Goal: Information Seeking & Learning: Check status

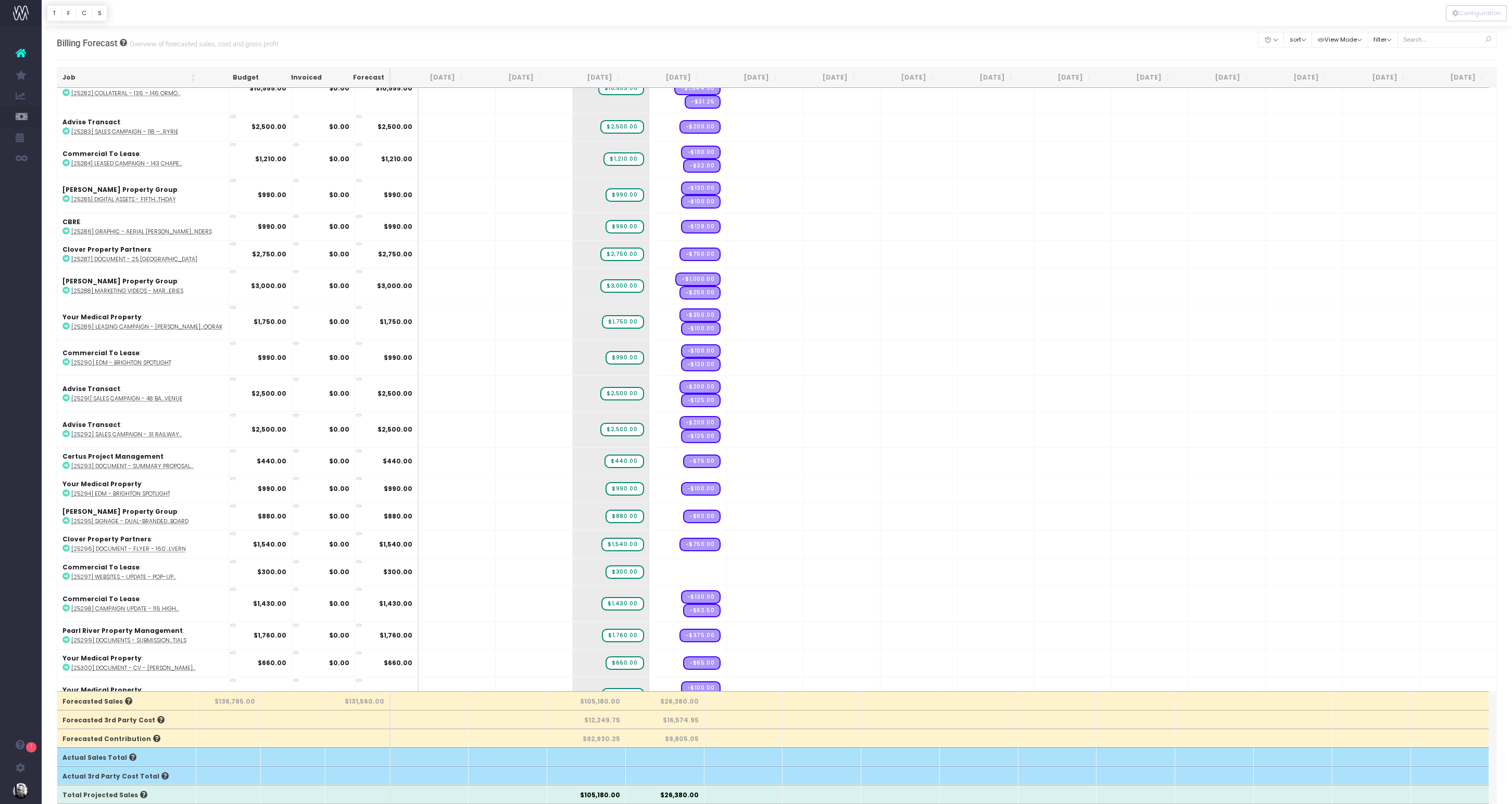
scroll to position [802, 0]
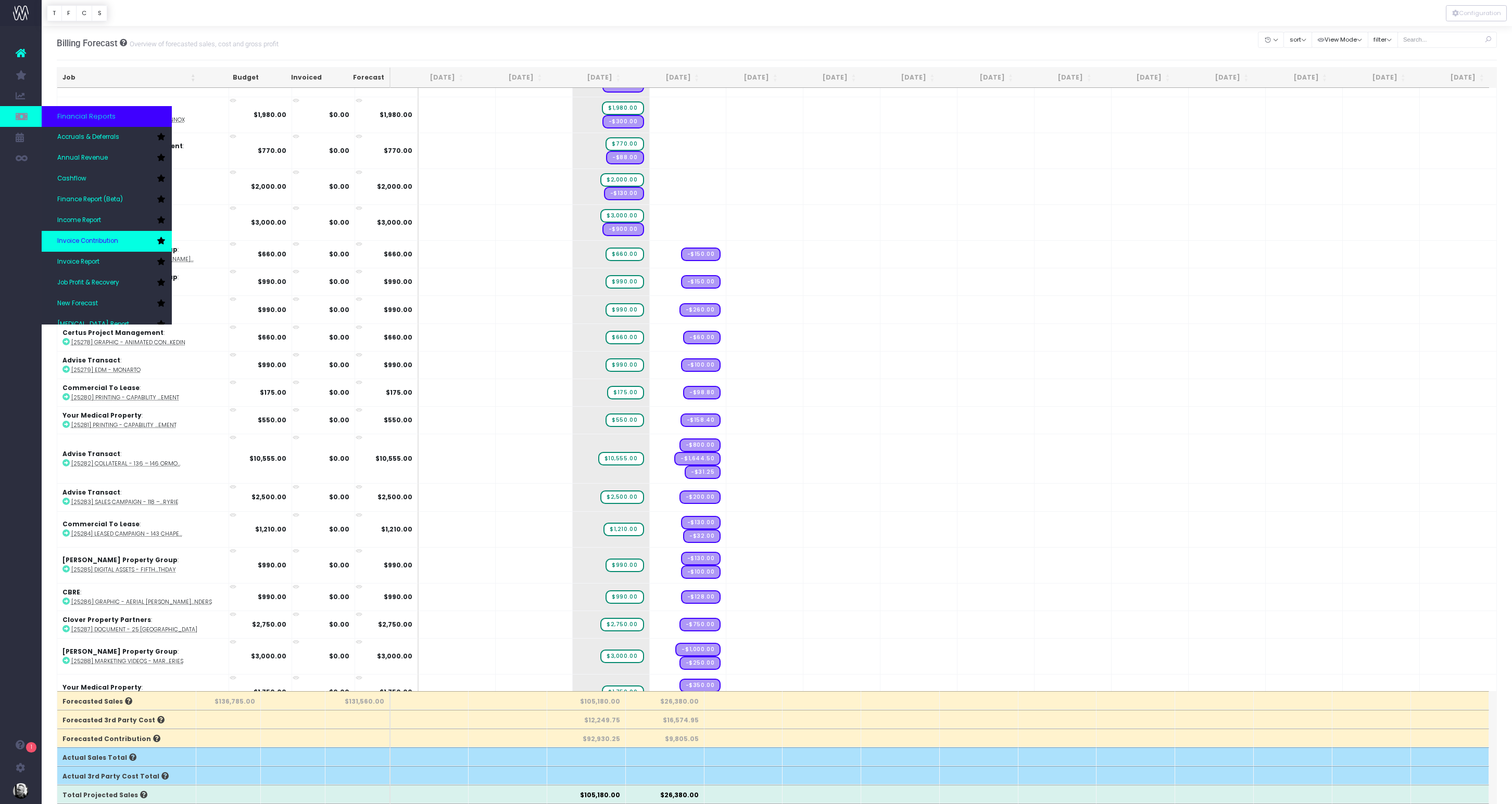
click at [117, 239] on span "Invoice Contribution" at bounding box center [87, 241] width 61 height 9
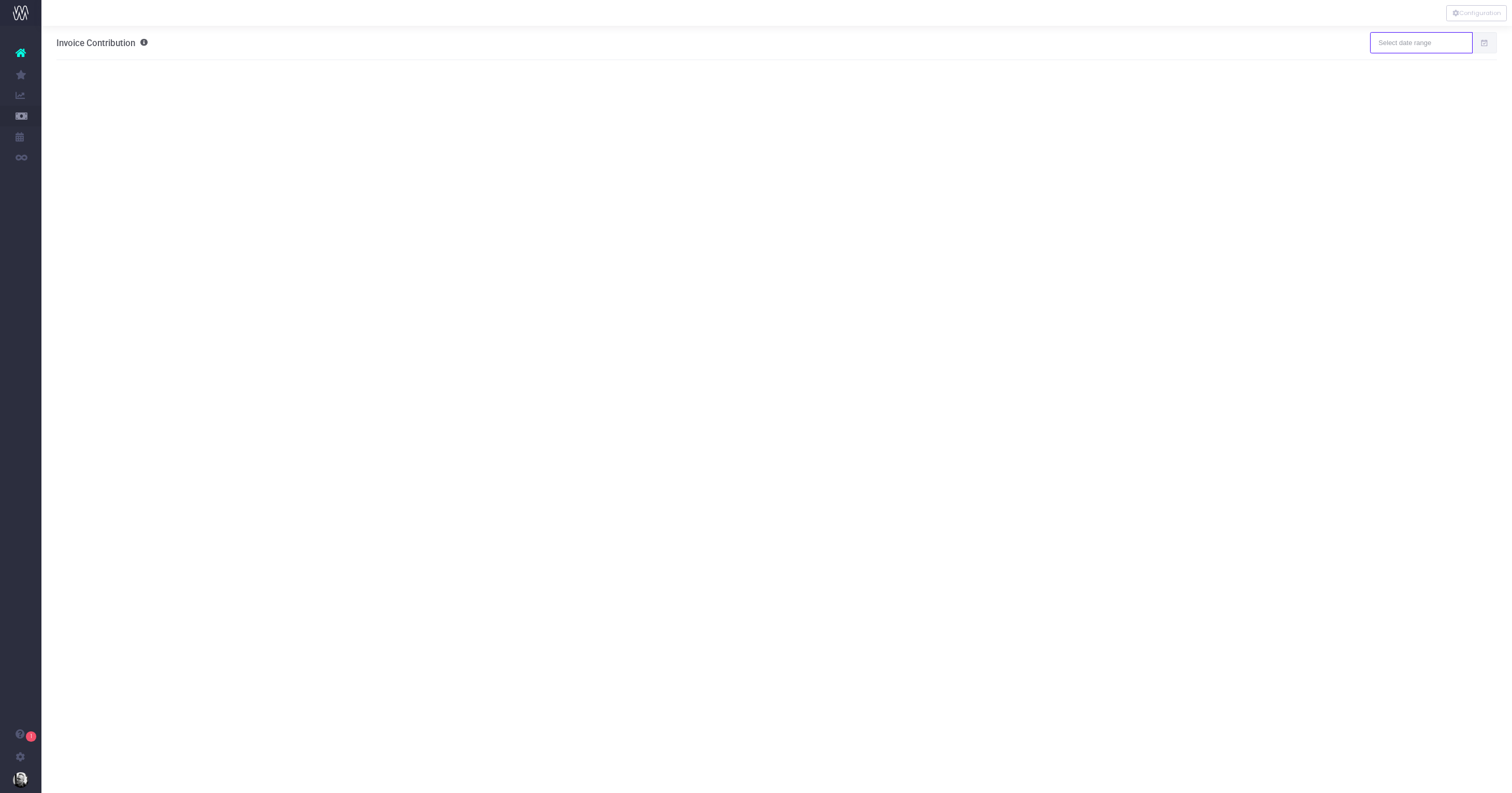
click at [1444, 36] on input "text" at bounding box center [1421, 43] width 102 height 21
type input "[DATE]"
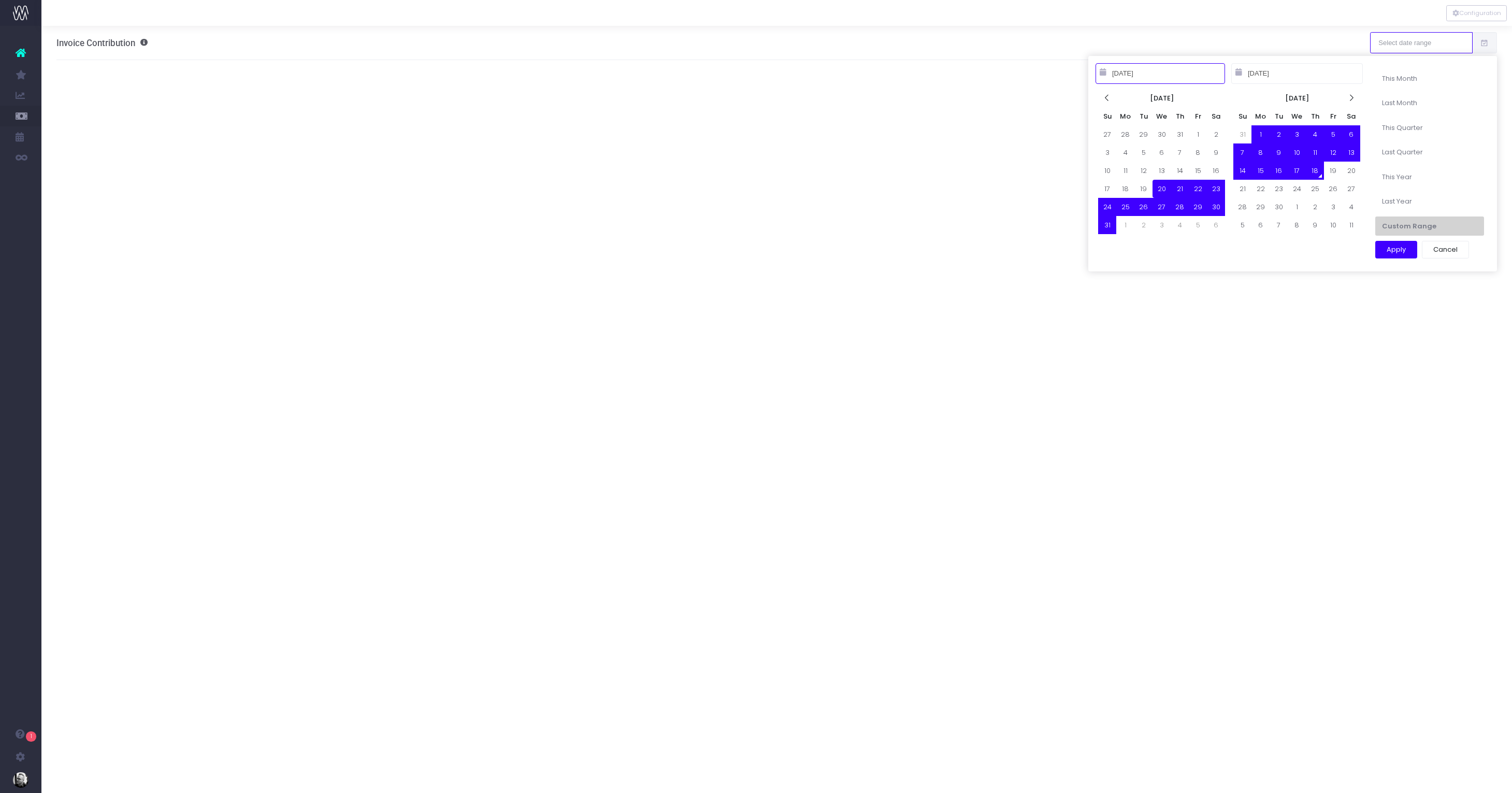
type input "[DATE]"
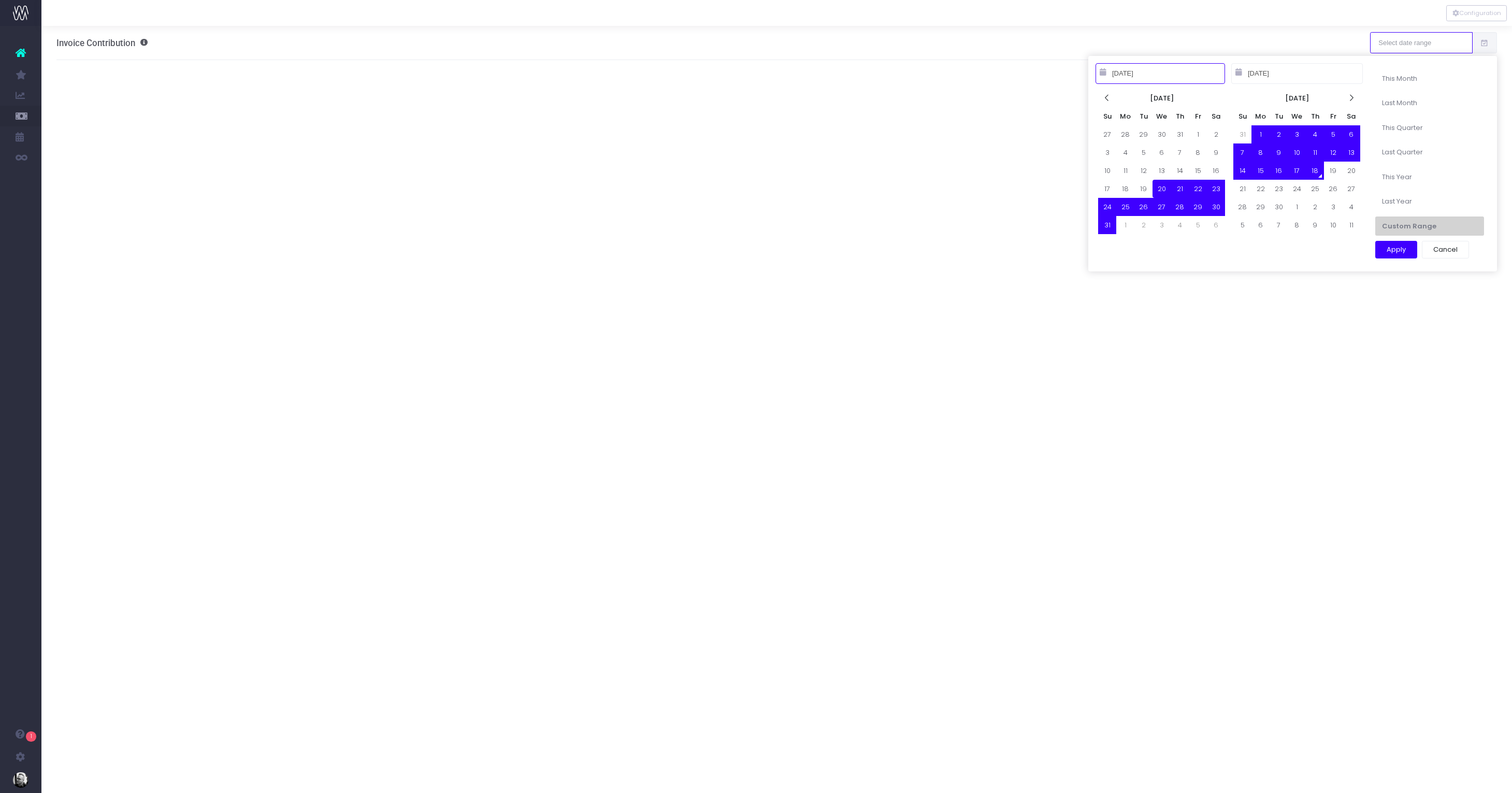
type input "[DATE]"
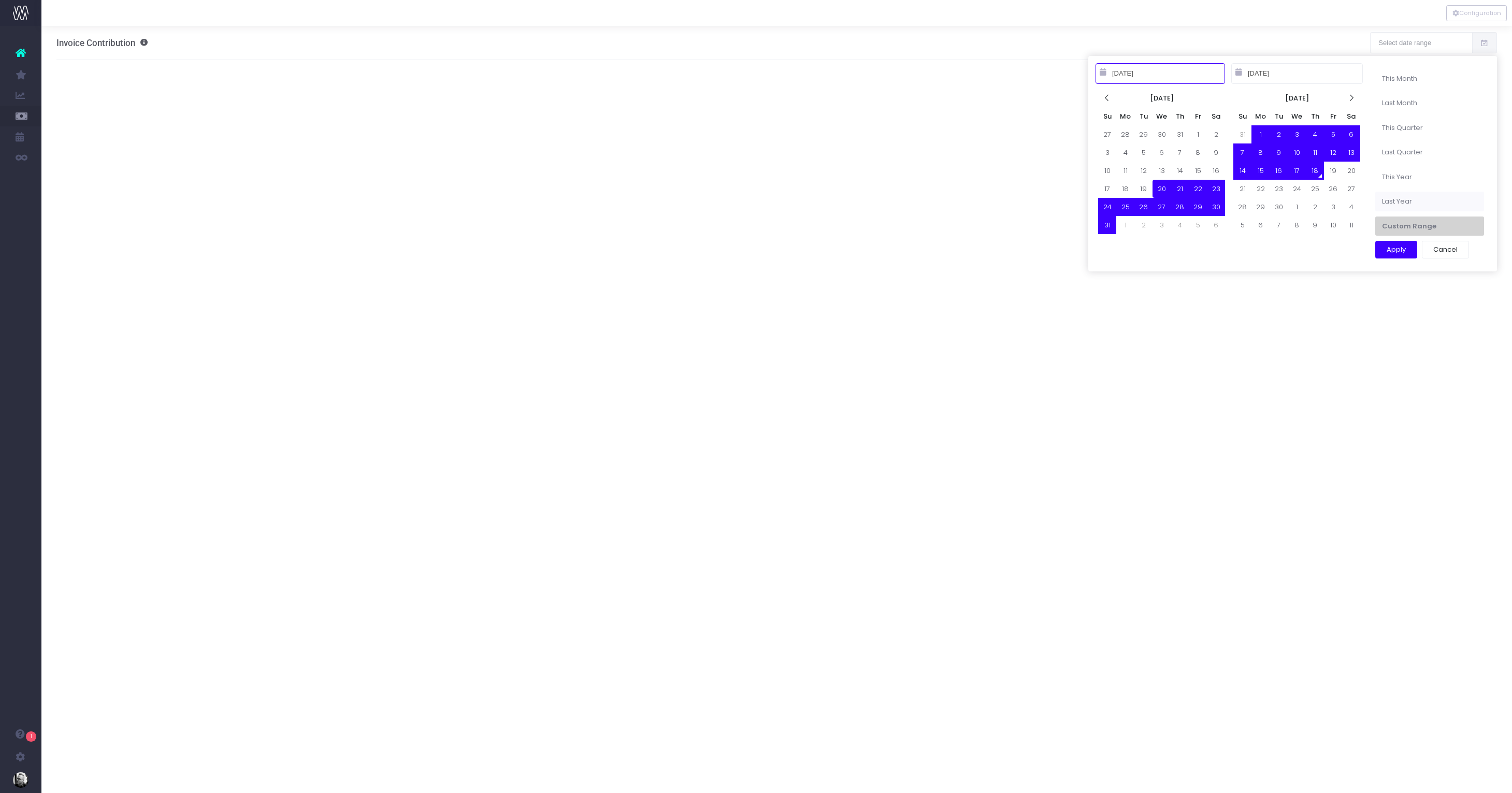
type input "[DATE]"
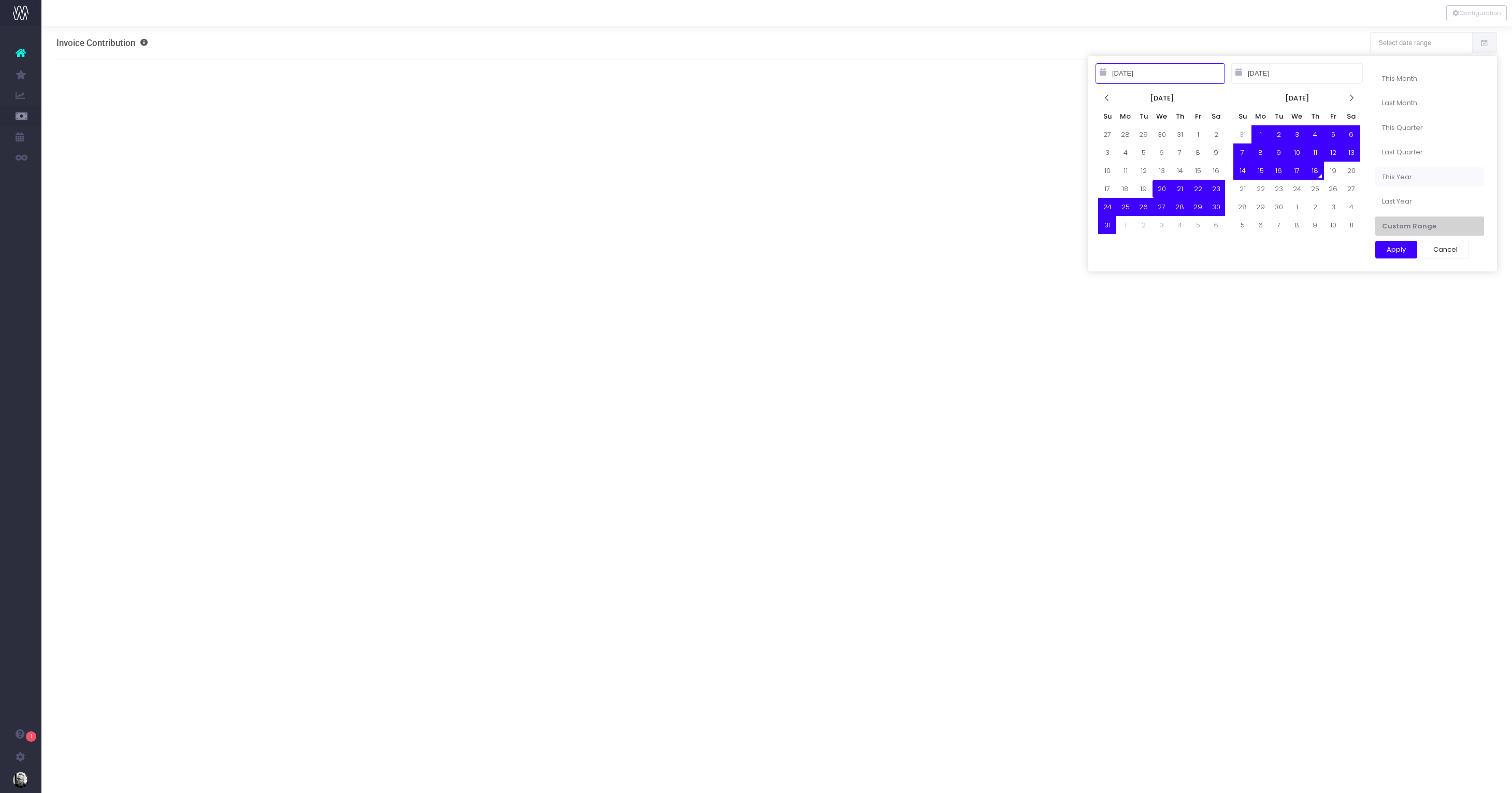
type input "[DATE]"
drag, startPoint x: 1404, startPoint y: 248, endPoint x: 1420, endPoint y: 179, distance: 70.8
click at [1420, 180] on div "This Month Last Month This Quarter Last Quarter This Year Last Year Custom Rang…" at bounding box center [1429, 163] width 119 height 200
click at [1420, 179] on li "This Year" at bounding box center [1429, 177] width 108 height 19
type input "[DATE] – [DATE]"
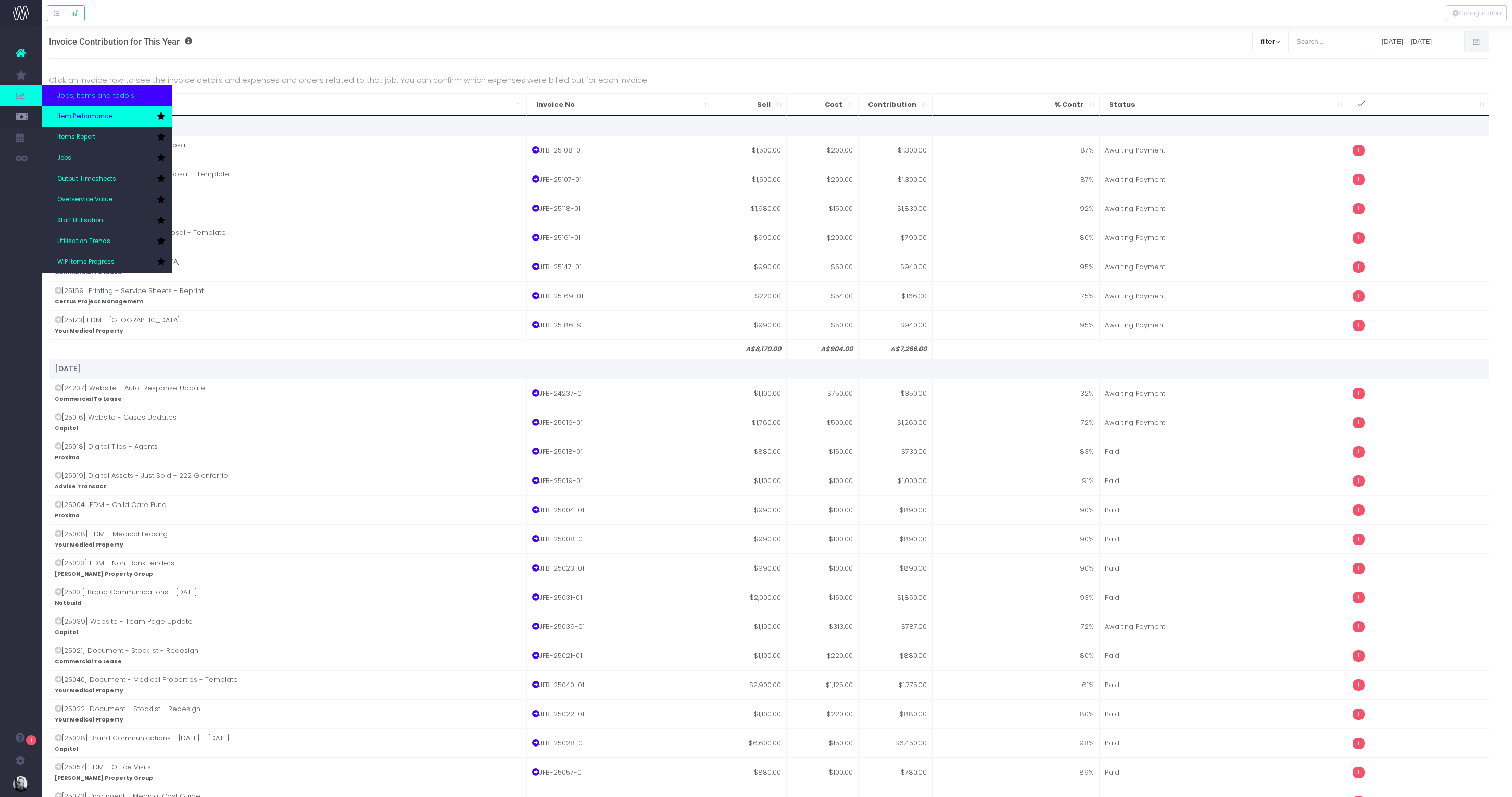
scroll to position [0, 8]
click at [87, 118] on span "Item Performance" at bounding box center [84, 117] width 55 height 9
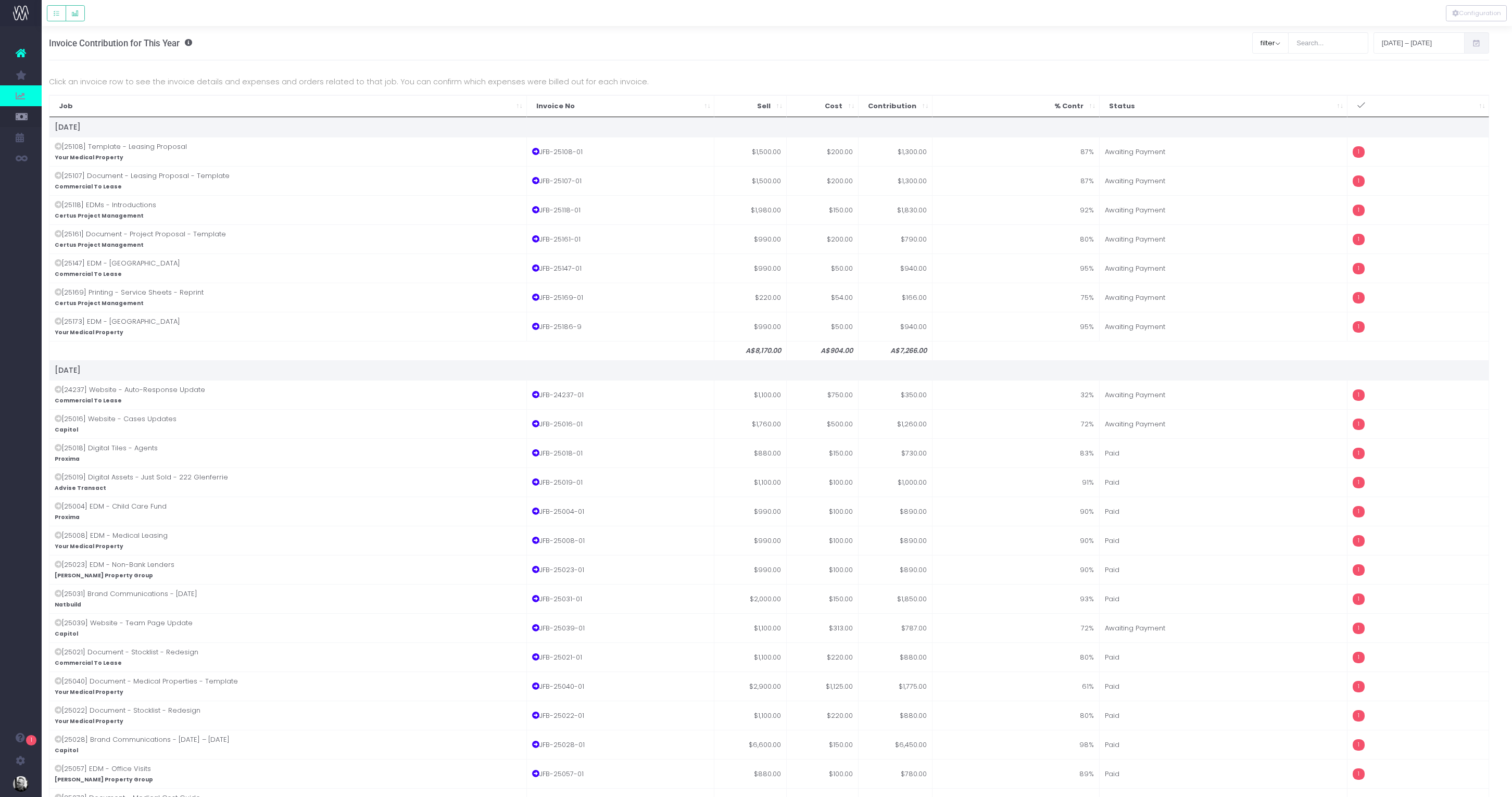
scroll to position [2, 8]
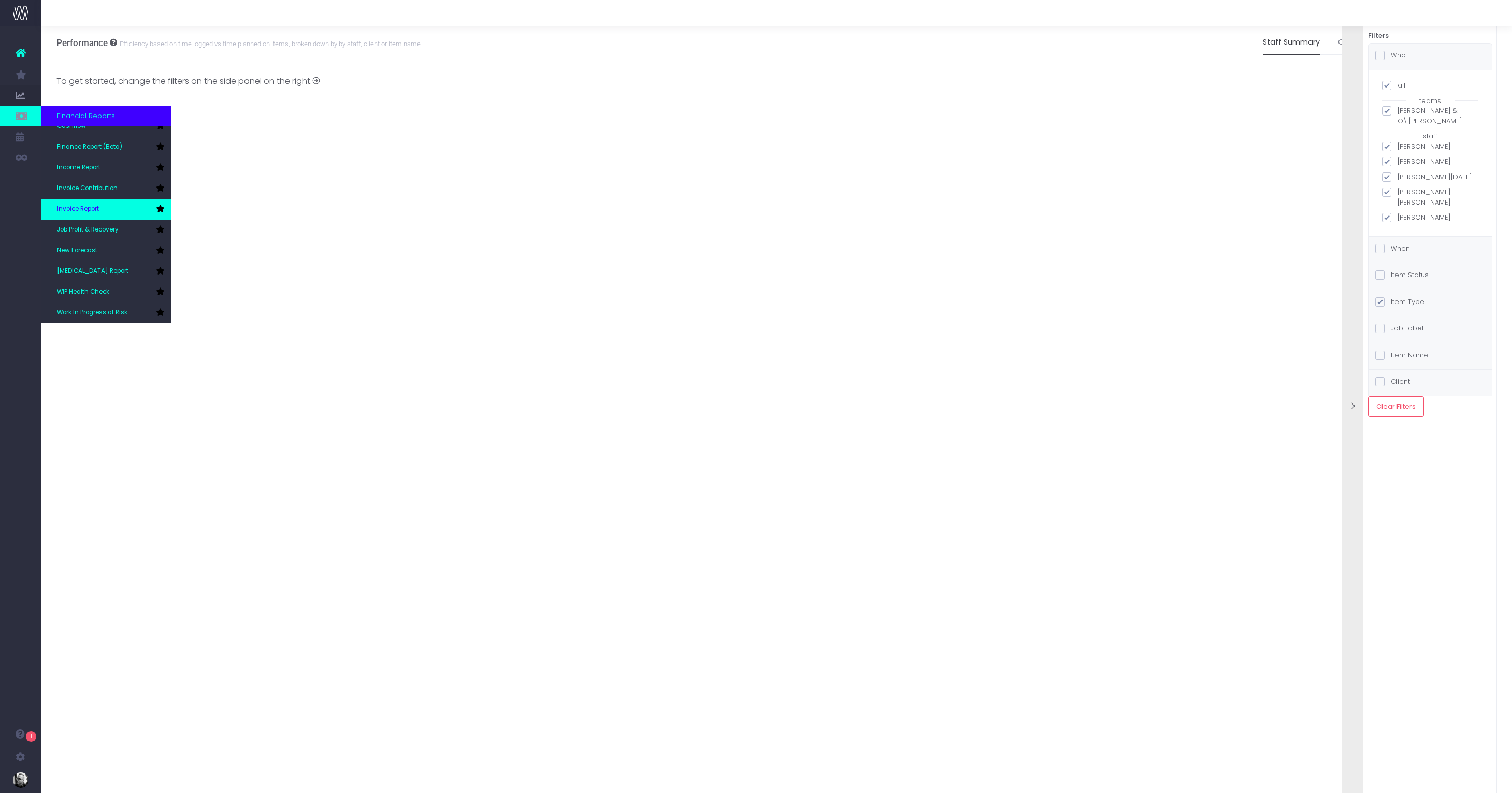
scroll to position [0, 4]
click at [103, 309] on span "Work In Progress at Risk" at bounding box center [92, 313] width 70 height 9
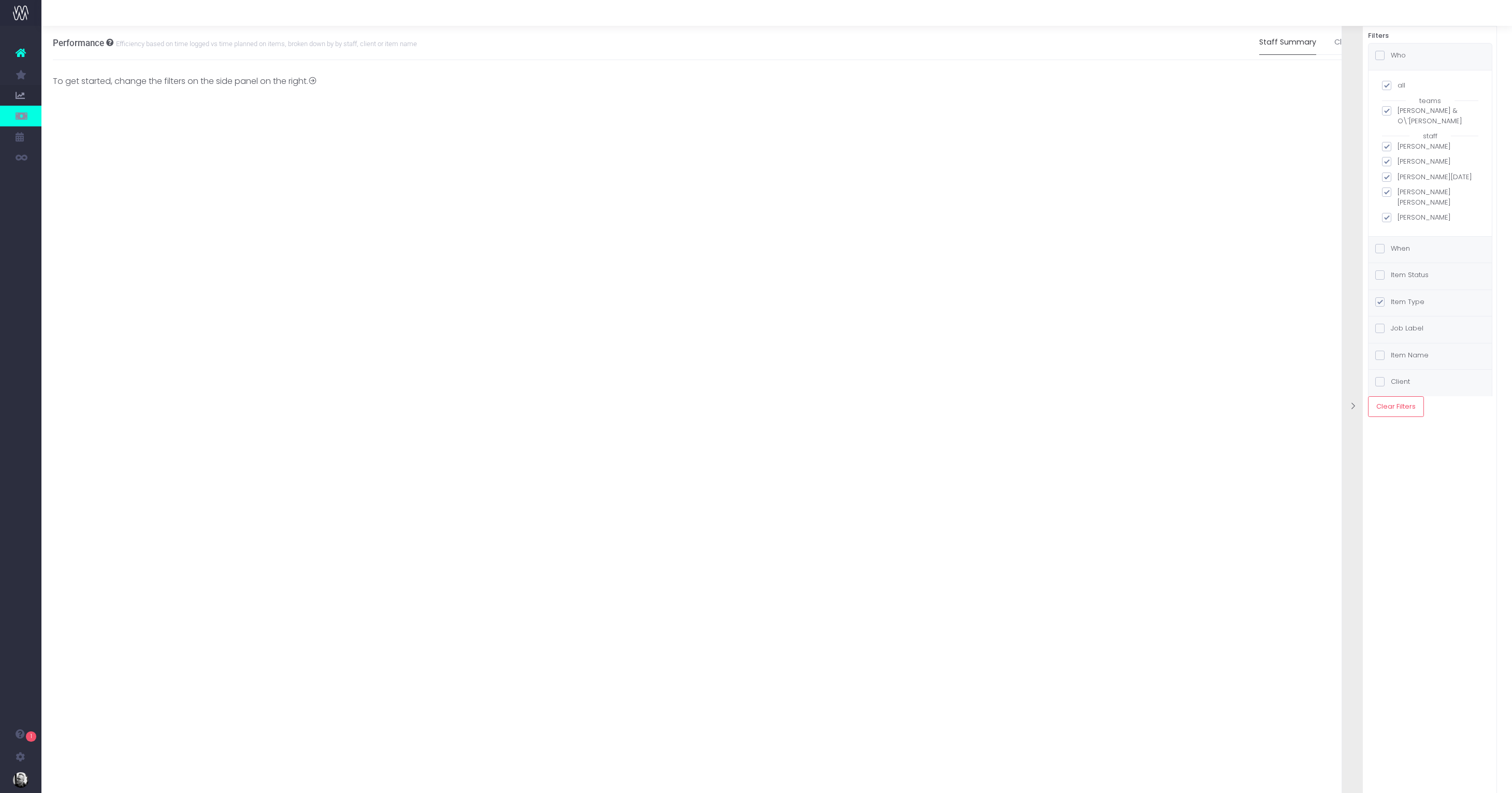
scroll to position [0, 3]
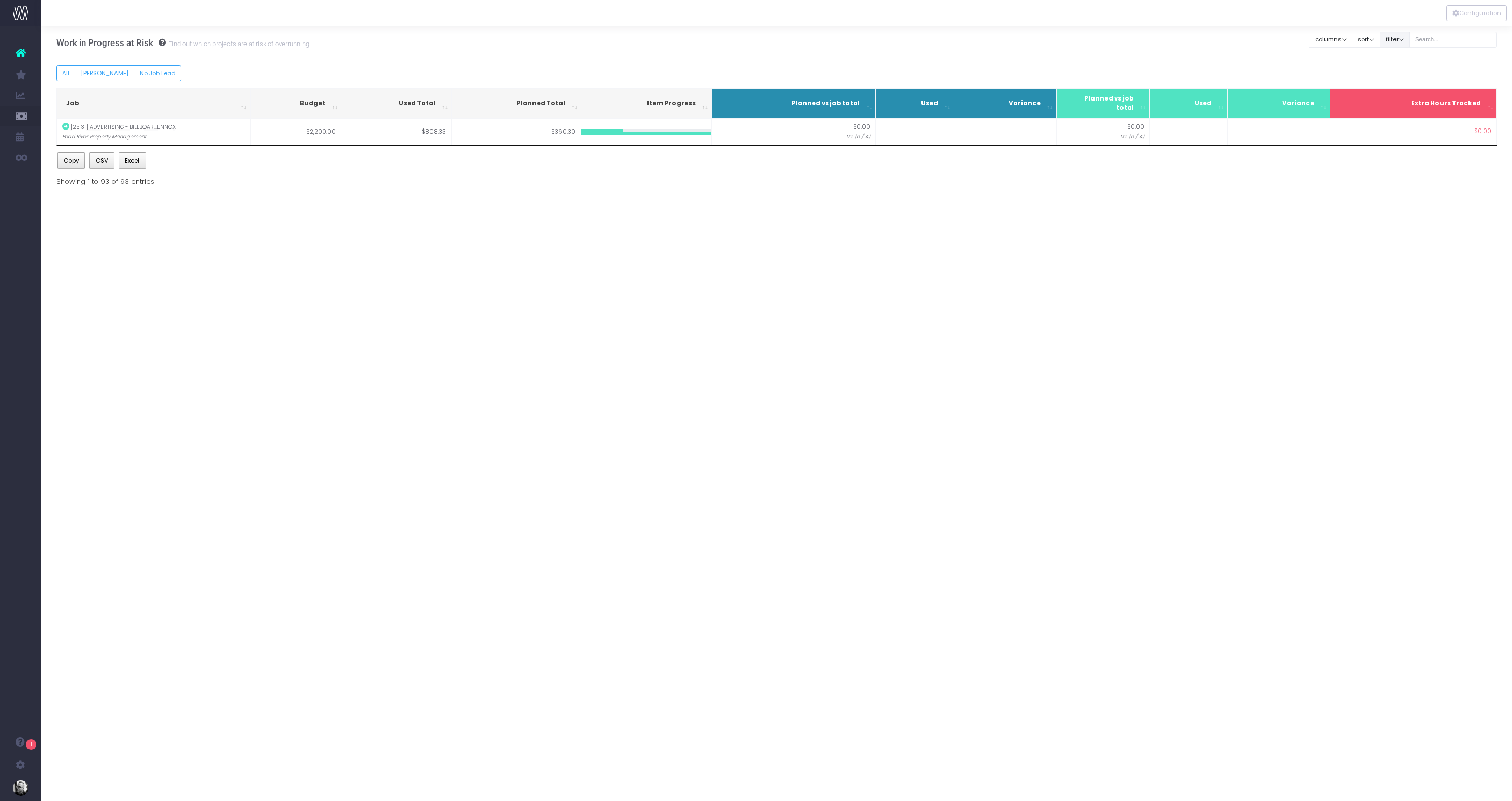
click at [1410, 40] on button "filter" at bounding box center [1395, 39] width 30 height 16
click at [1351, 40] on button "columns" at bounding box center [1331, 39] width 43 height 16
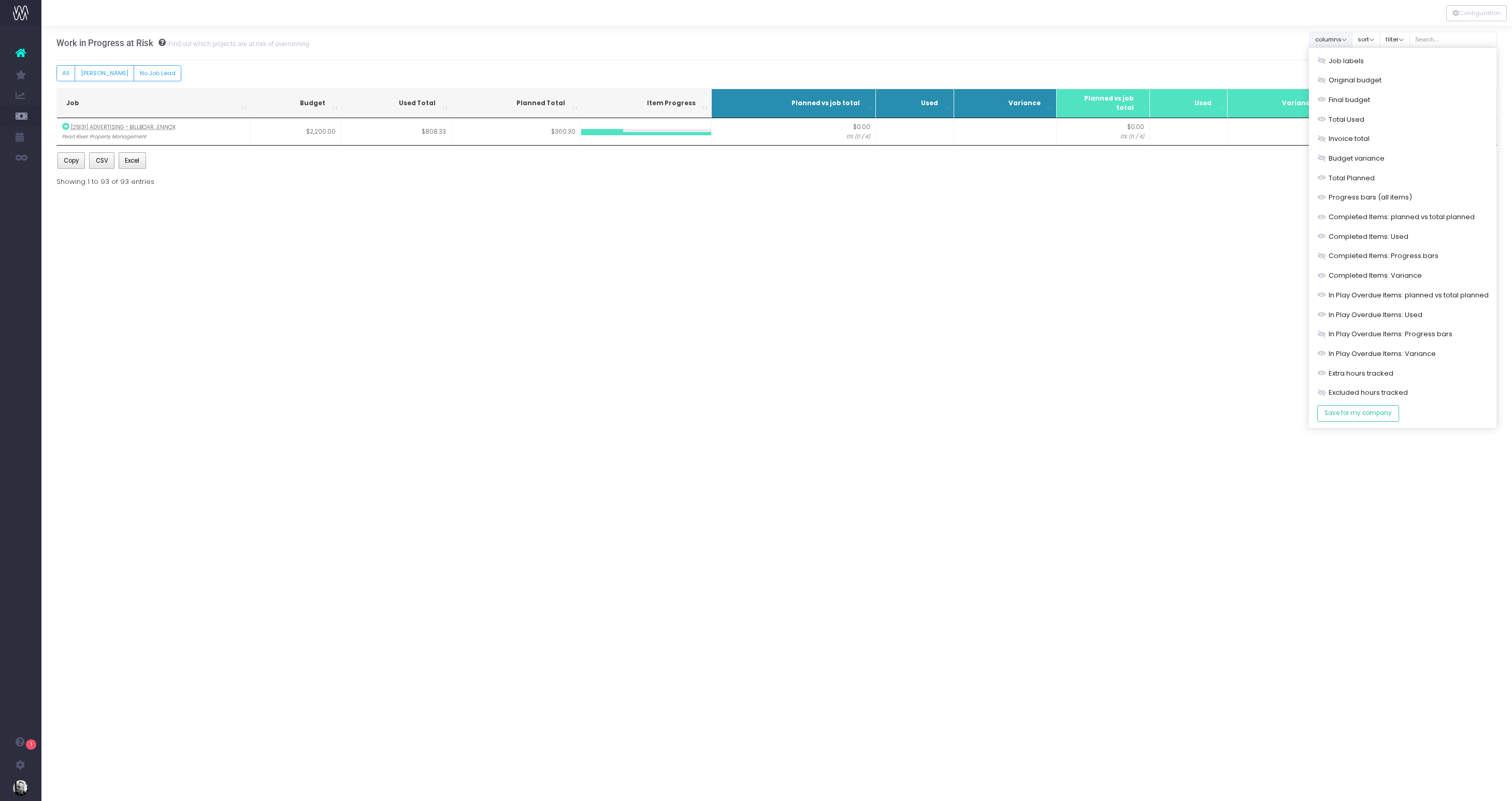
click at [1162, 285] on div "Work in Progress at Risk Find out which projects are at risk of overrunning Cle…" at bounding box center [777, 347] width 1471 height 641
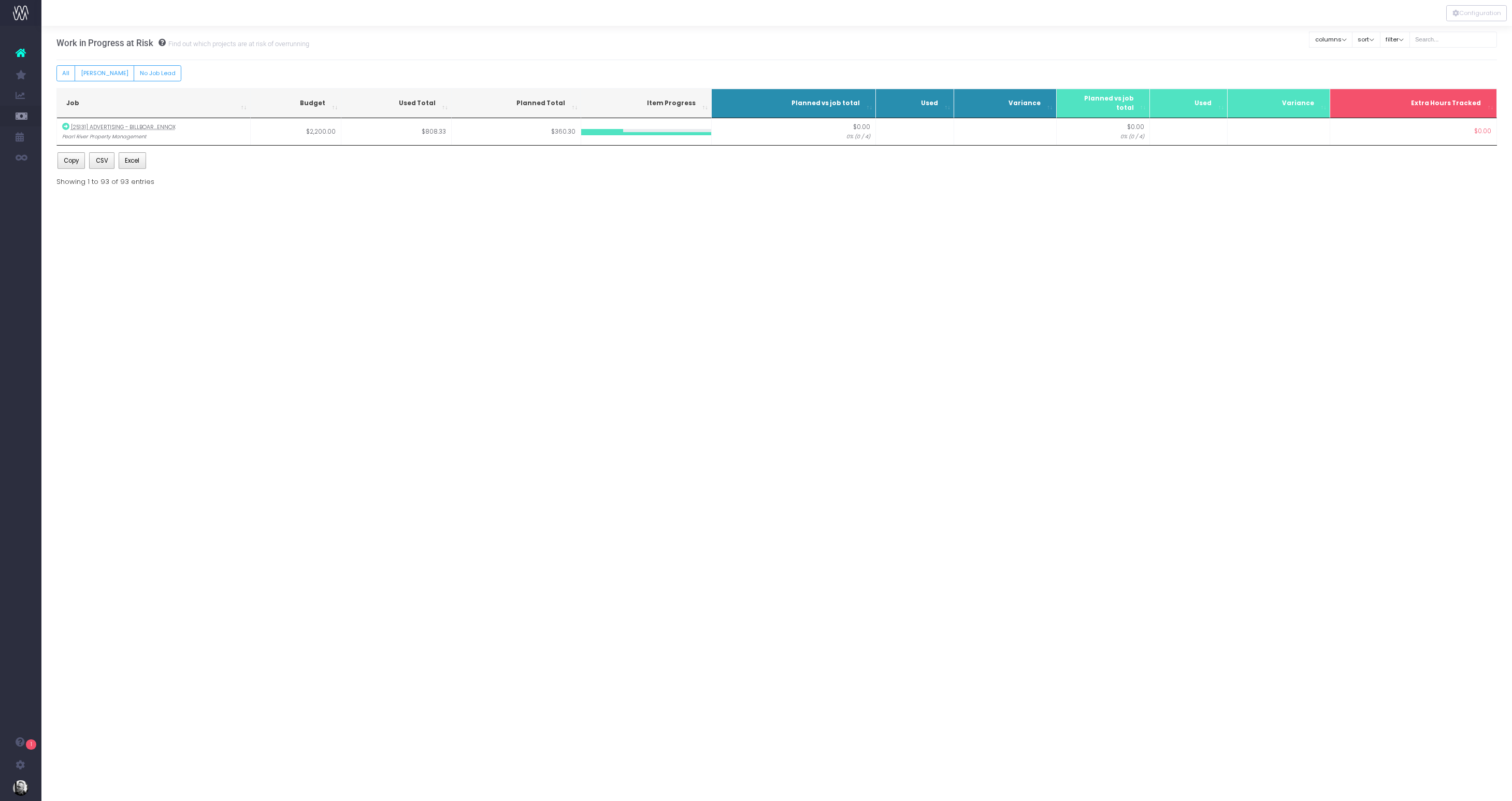
click at [55, 73] on div "Work in Progress at Risk Find out which projects are at risk of overrunning Cle…" at bounding box center [777, 106] width 1471 height 161
click at [61, 73] on button "All" at bounding box center [66, 73] width 19 height 16
